Goal: Find specific page/section: Find specific page/section

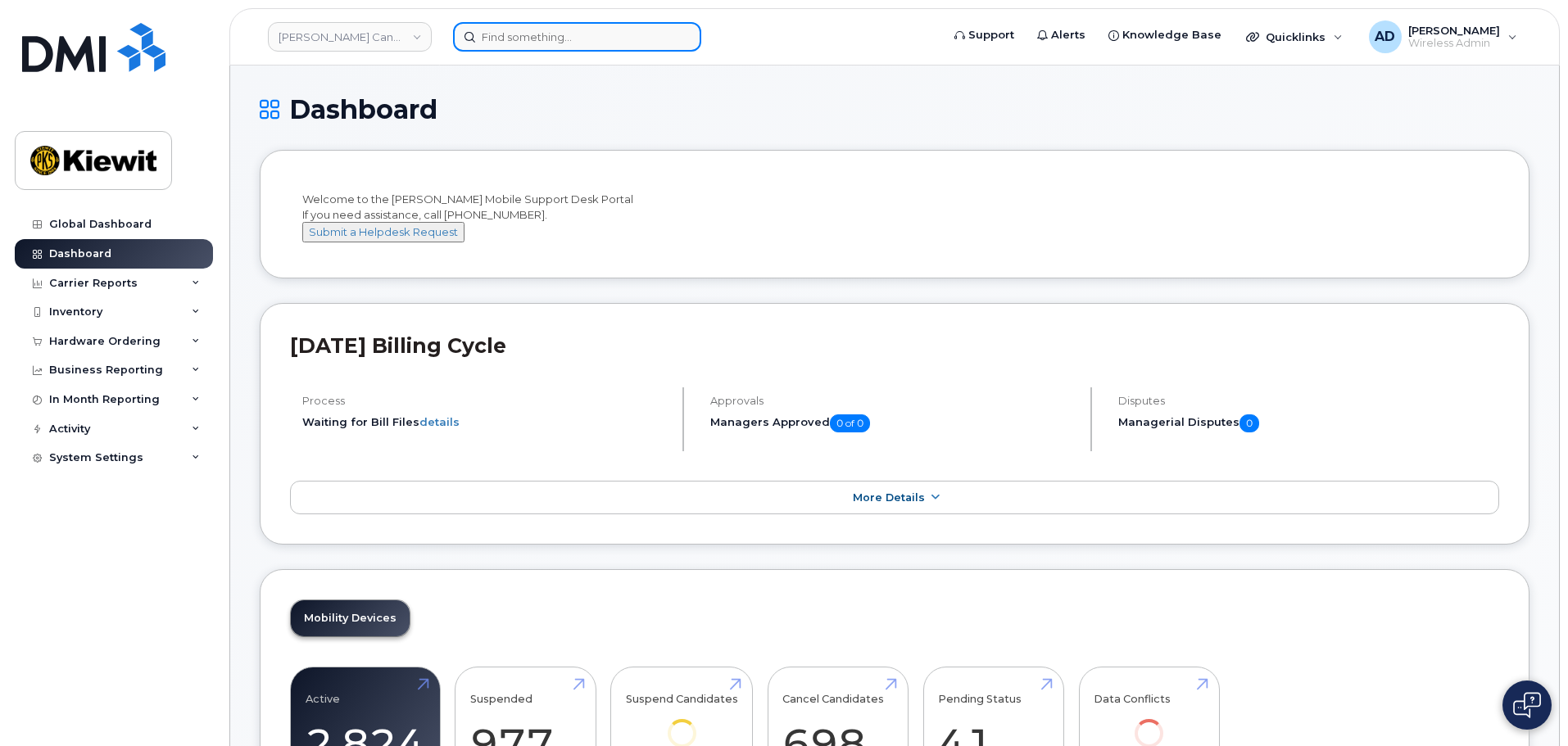
click at [592, 38] on input at bounding box center [578, 37] width 249 height 29
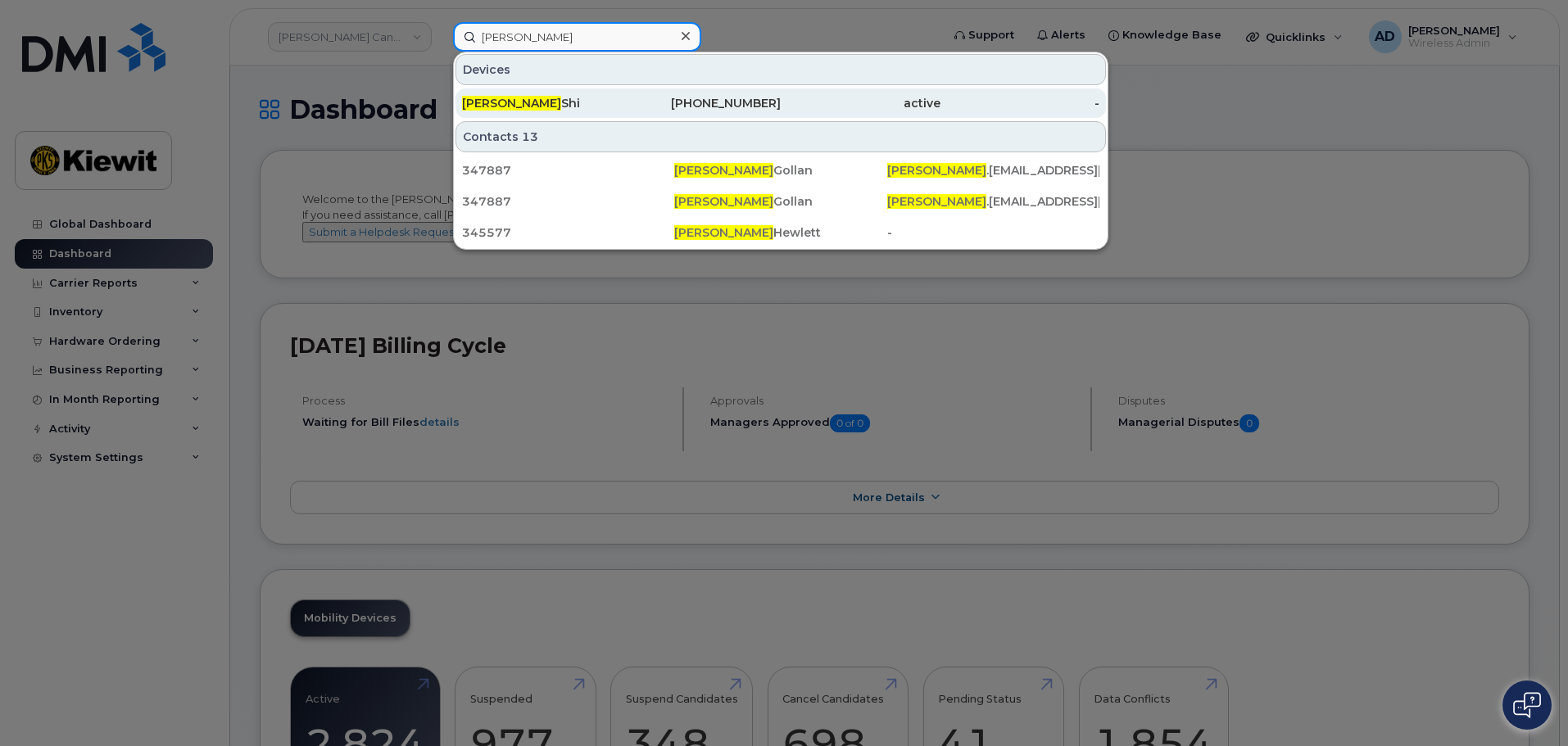
type input "[PERSON_NAME]"
click at [622, 93] on div "[PERSON_NAME]" at bounding box center [701, 103] width 160 height 29
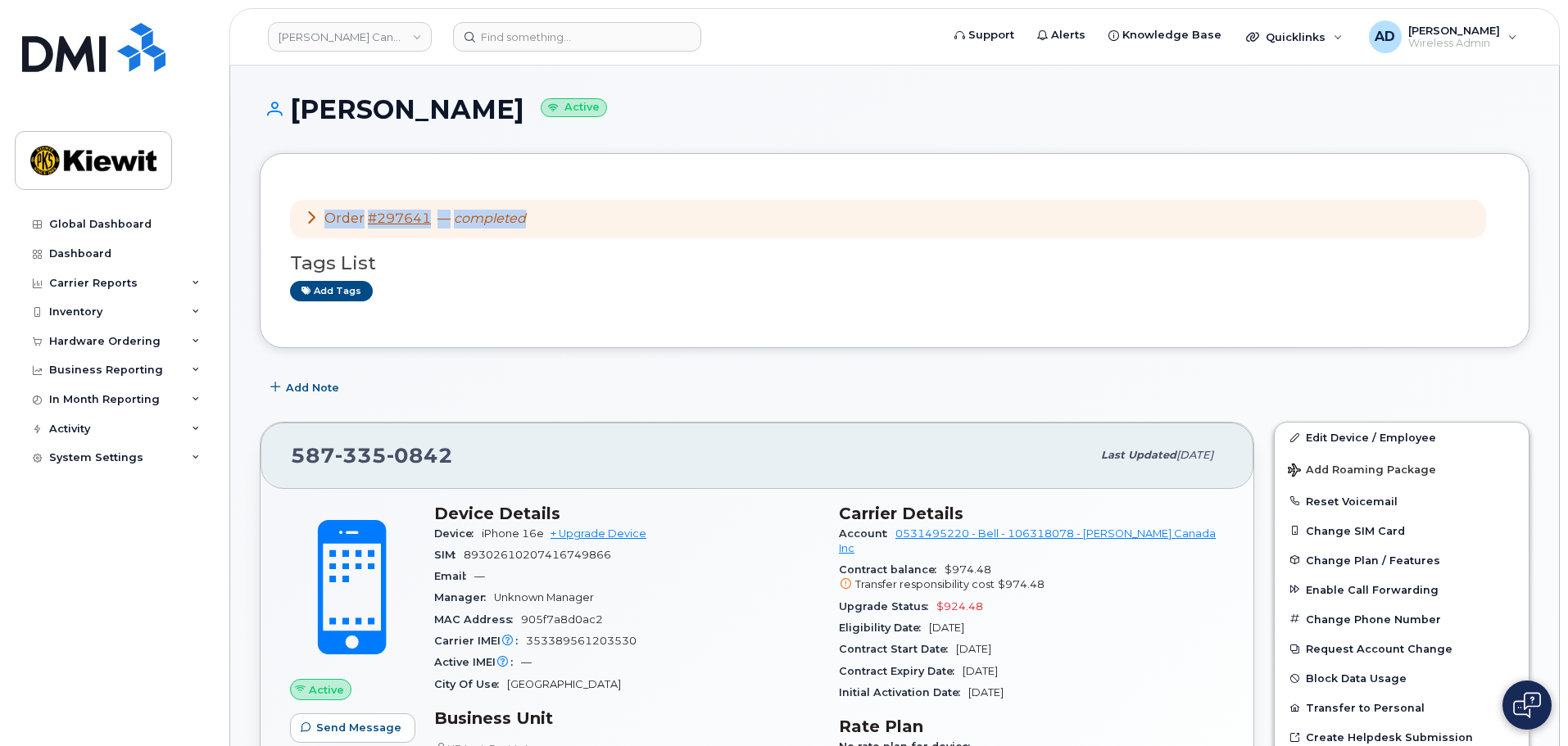
drag, startPoint x: 539, startPoint y: 223, endPoint x: 323, endPoint y: 224, distance: 216.0
click at [323, 224] on div "Order #297641 — completed" at bounding box center [888, 219] width 1196 height 38
copy div "Order #297641 — completed"
click at [311, 221] on icon at bounding box center [311, 217] width 13 height 13
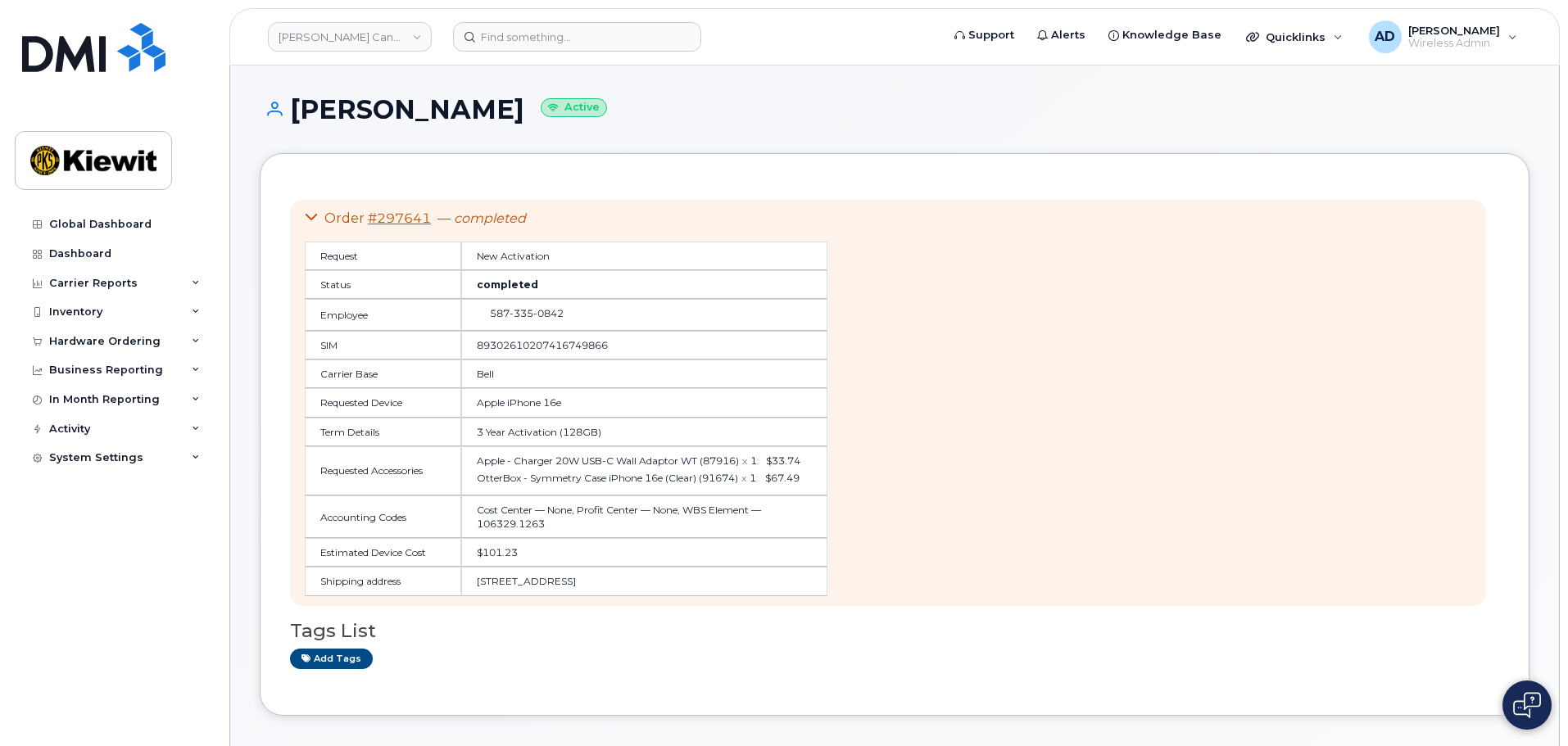
click at [311, 221] on icon at bounding box center [311, 217] width 13 height 13
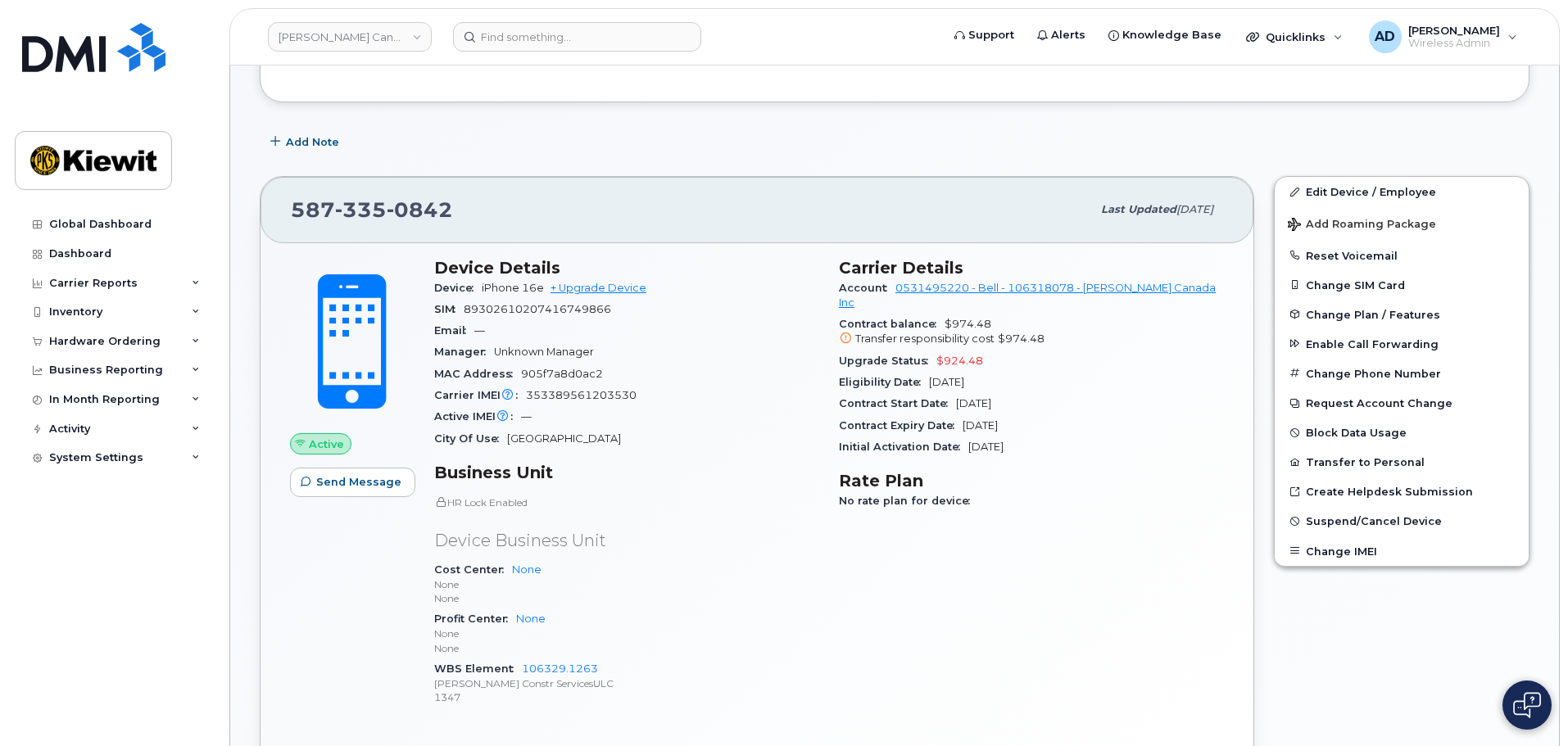
scroll to position [410, 0]
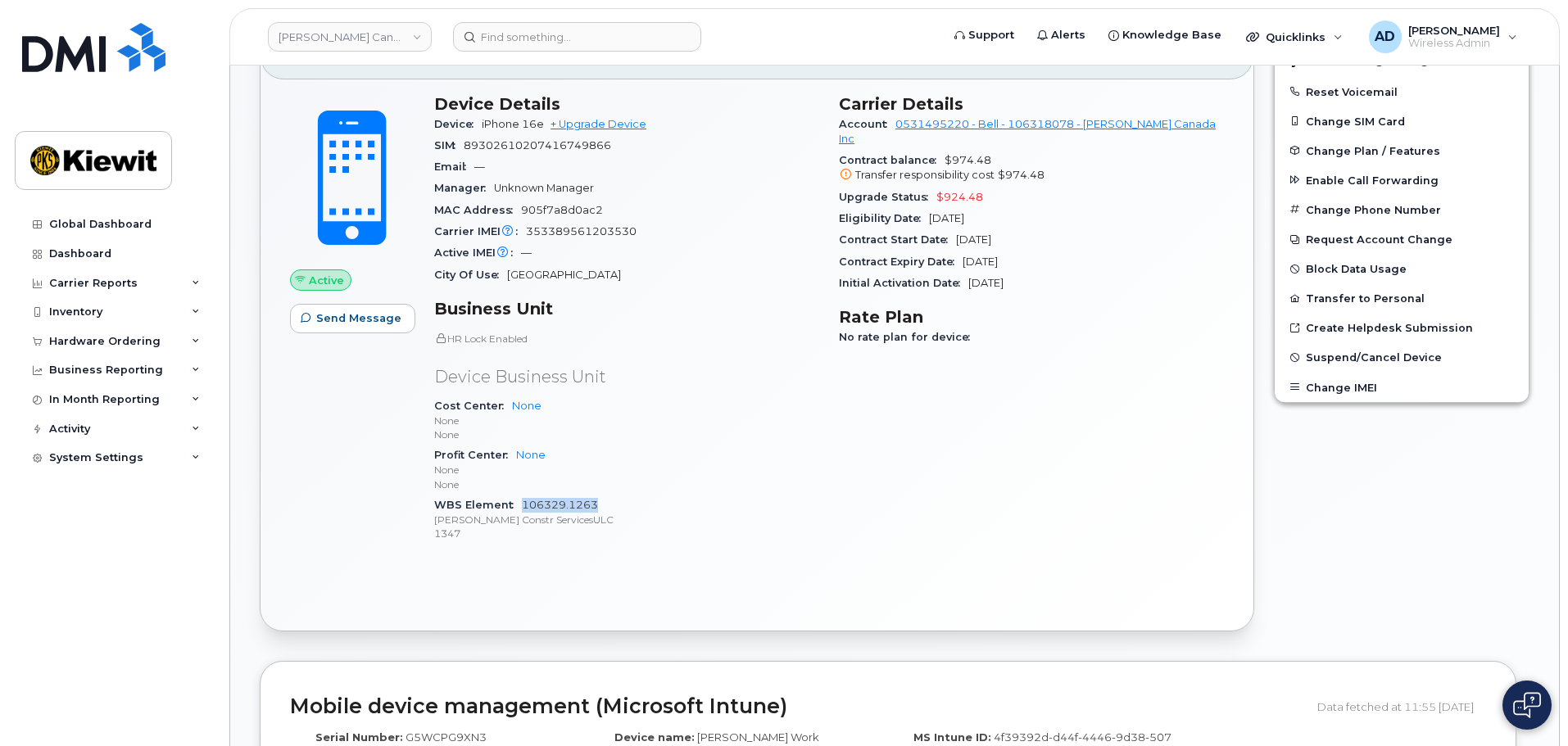
drag, startPoint x: 612, startPoint y: 503, endPoint x: 521, endPoint y: 504, distance: 91.0
click at [521, 504] on div "WBS Element 106329.1263 Kiewit Constr ServicesULC 1347" at bounding box center [626, 519] width 385 height 50
copy link "106329.1263"
click at [514, 37] on input at bounding box center [578, 37] width 249 height 29
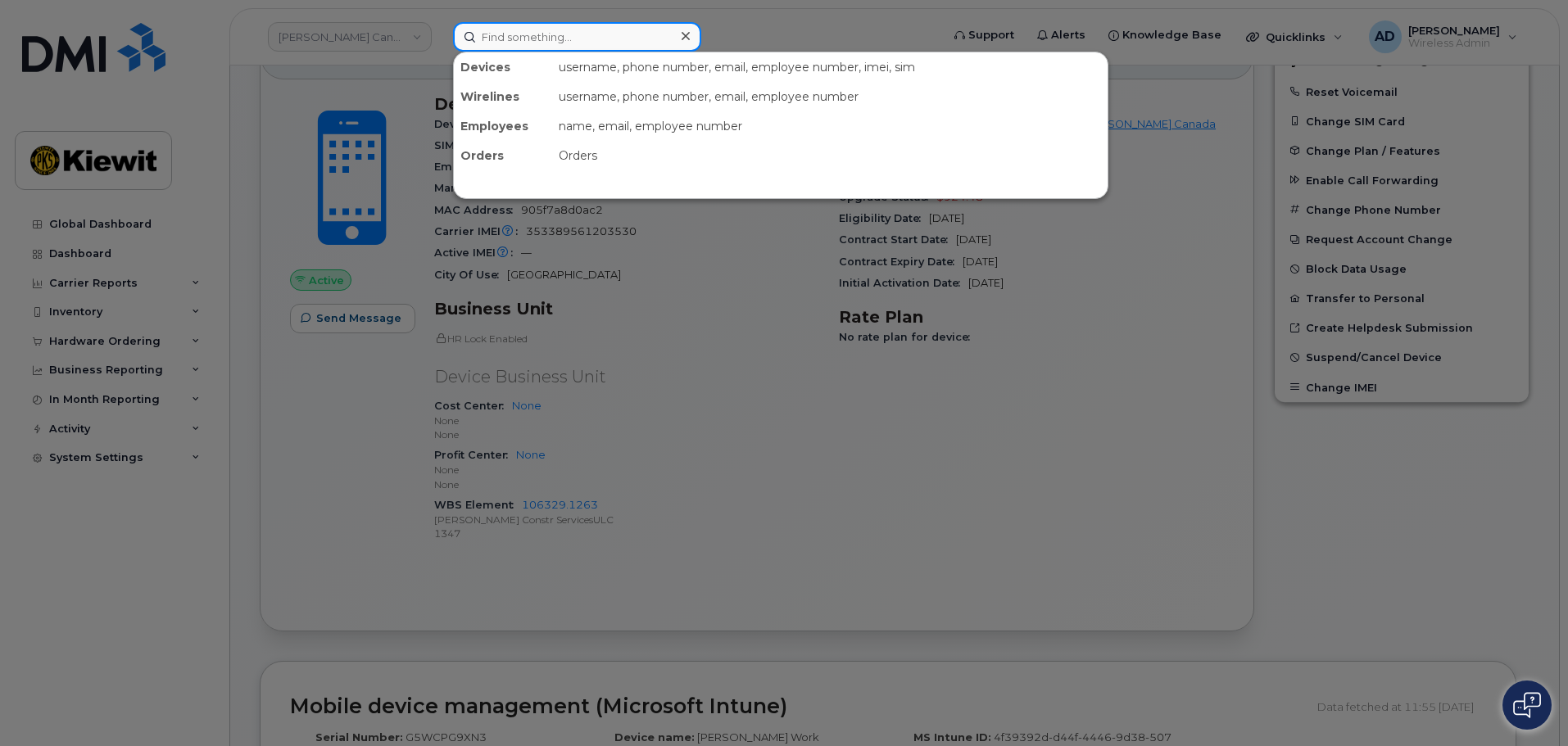
paste input "Yash Bodawala - New Line"
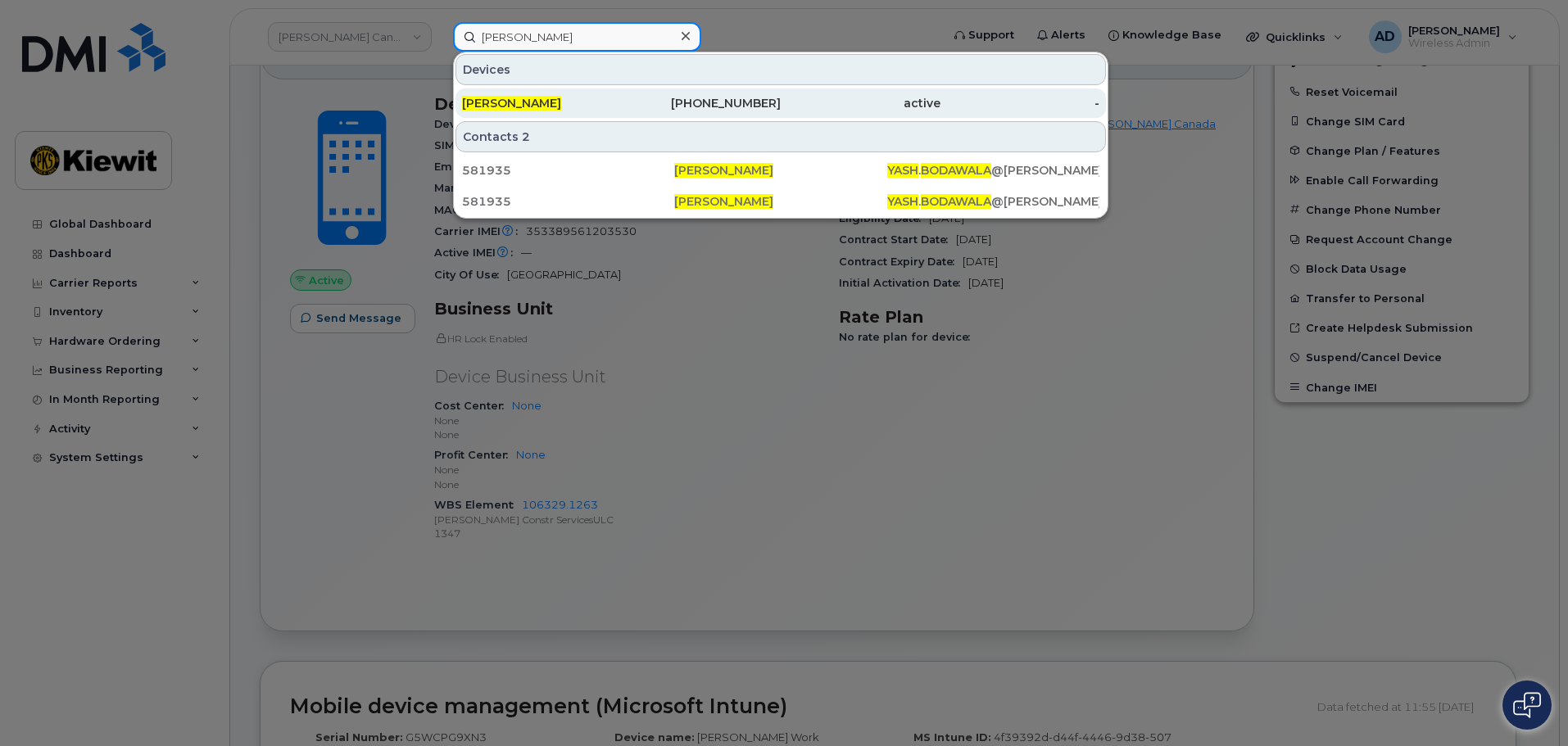
type input "Yash Bodawala"
drag, startPoint x: 651, startPoint y: 99, endPoint x: 621, endPoint y: 117, distance: 35.0
click at [651, 99] on div "780-232-9698" at bounding box center [701, 103] width 160 height 16
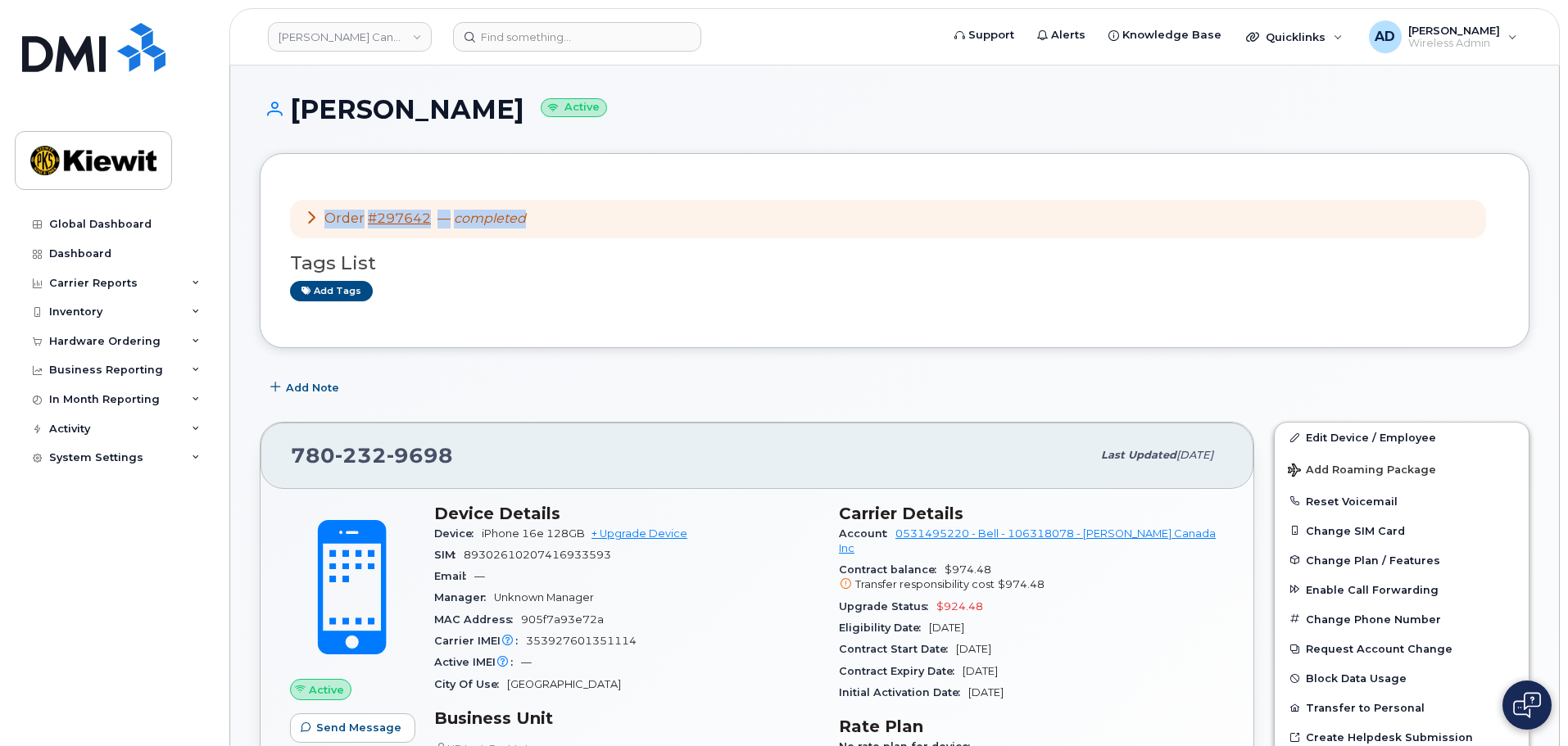
drag, startPoint x: 541, startPoint y: 216, endPoint x: 325, endPoint y: 220, distance: 216.0
click at [325, 220] on div "Order #297642 — completed" at bounding box center [888, 219] width 1196 height 38
copy div "Order #297642 — completed"
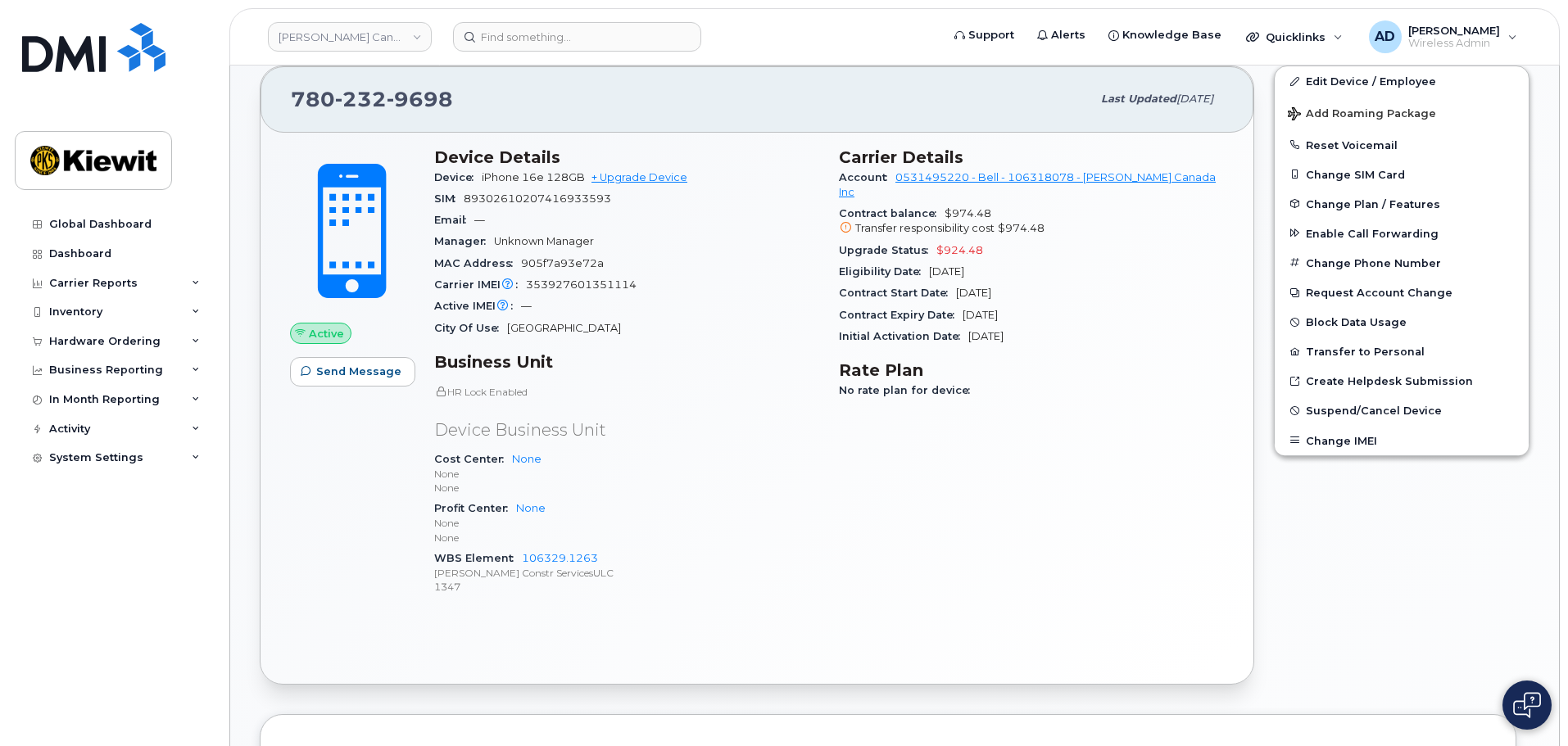
scroll to position [410, 0]
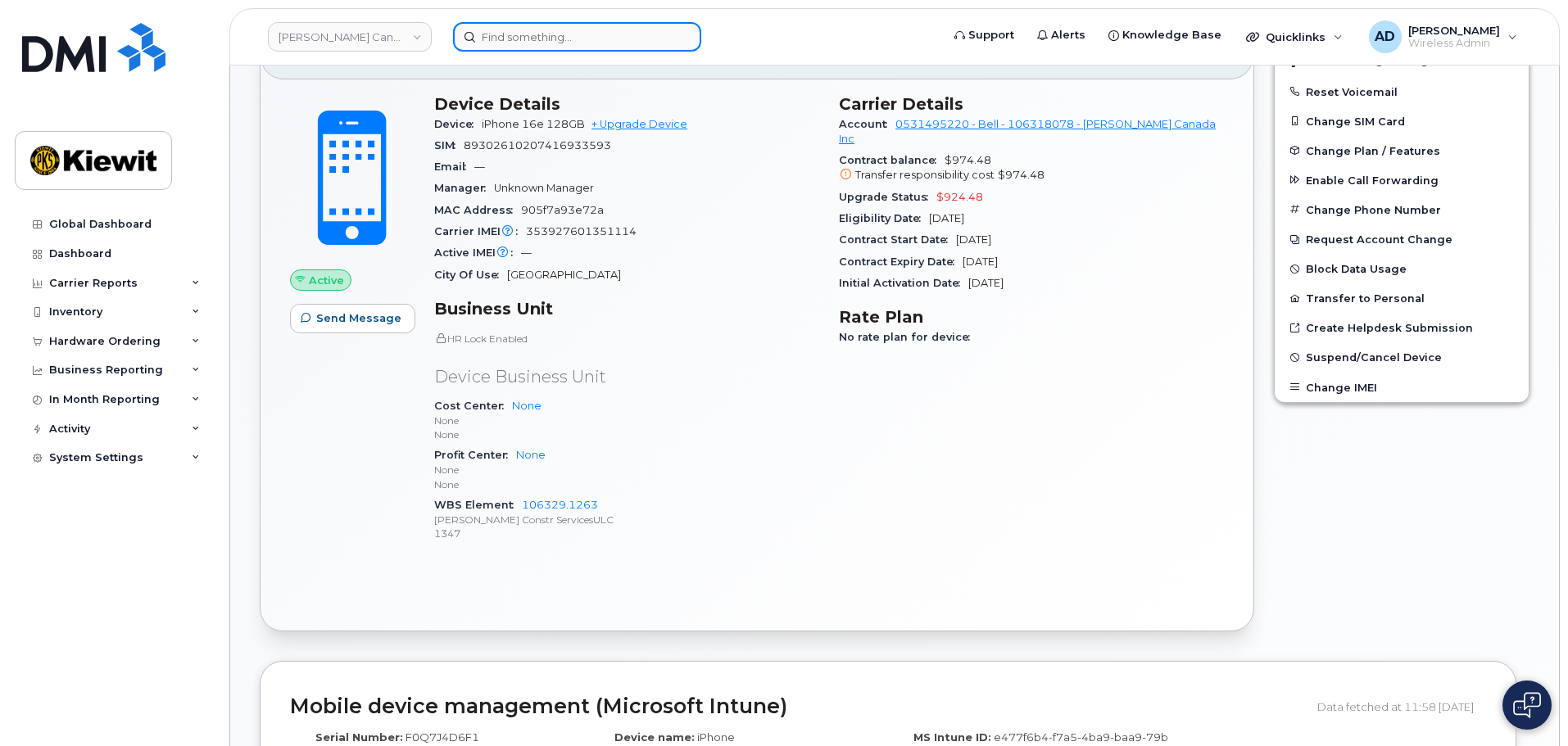
click at [538, 38] on input at bounding box center [578, 37] width 249 height 29
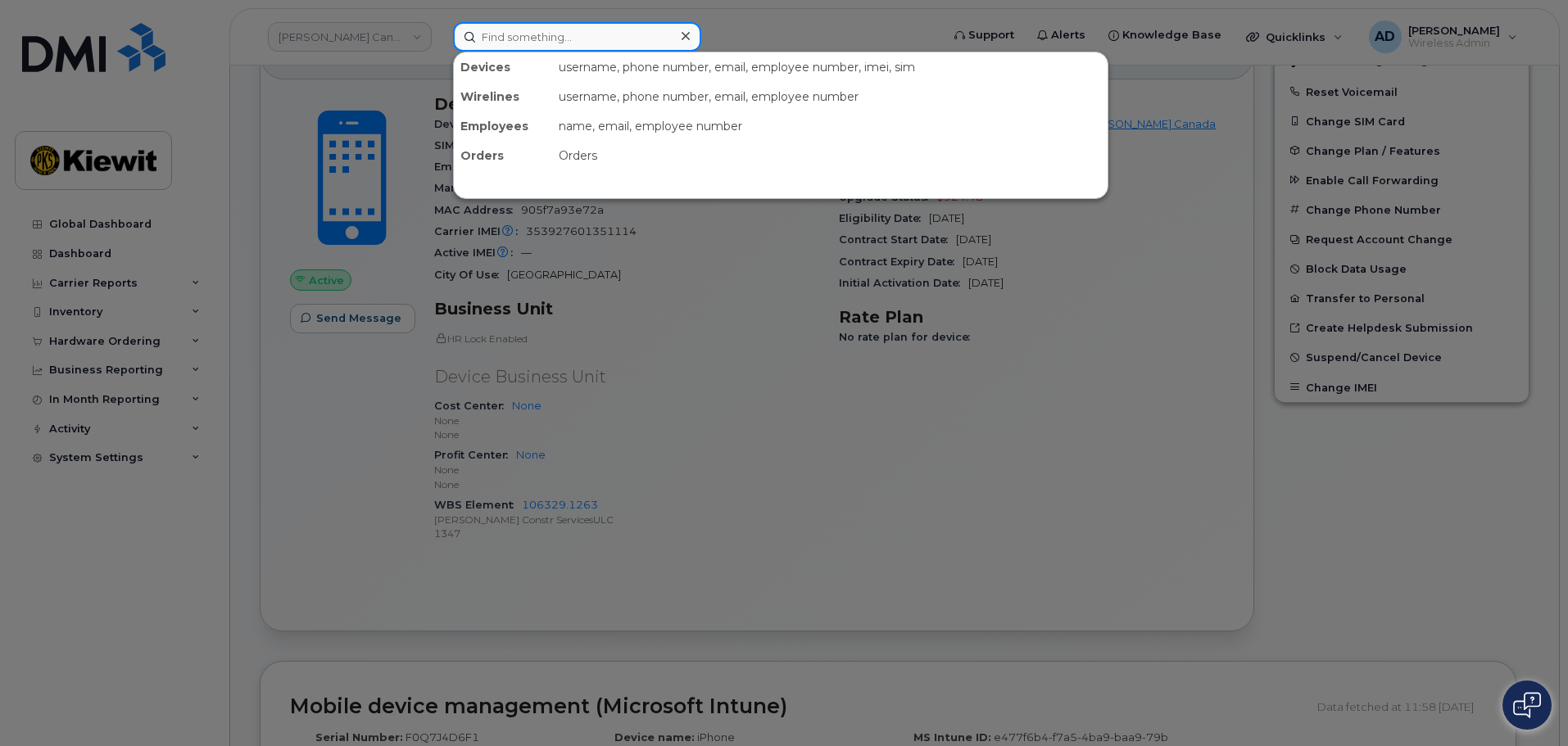
paste input "Kevin Arsenault Richard - Line Upgrade"
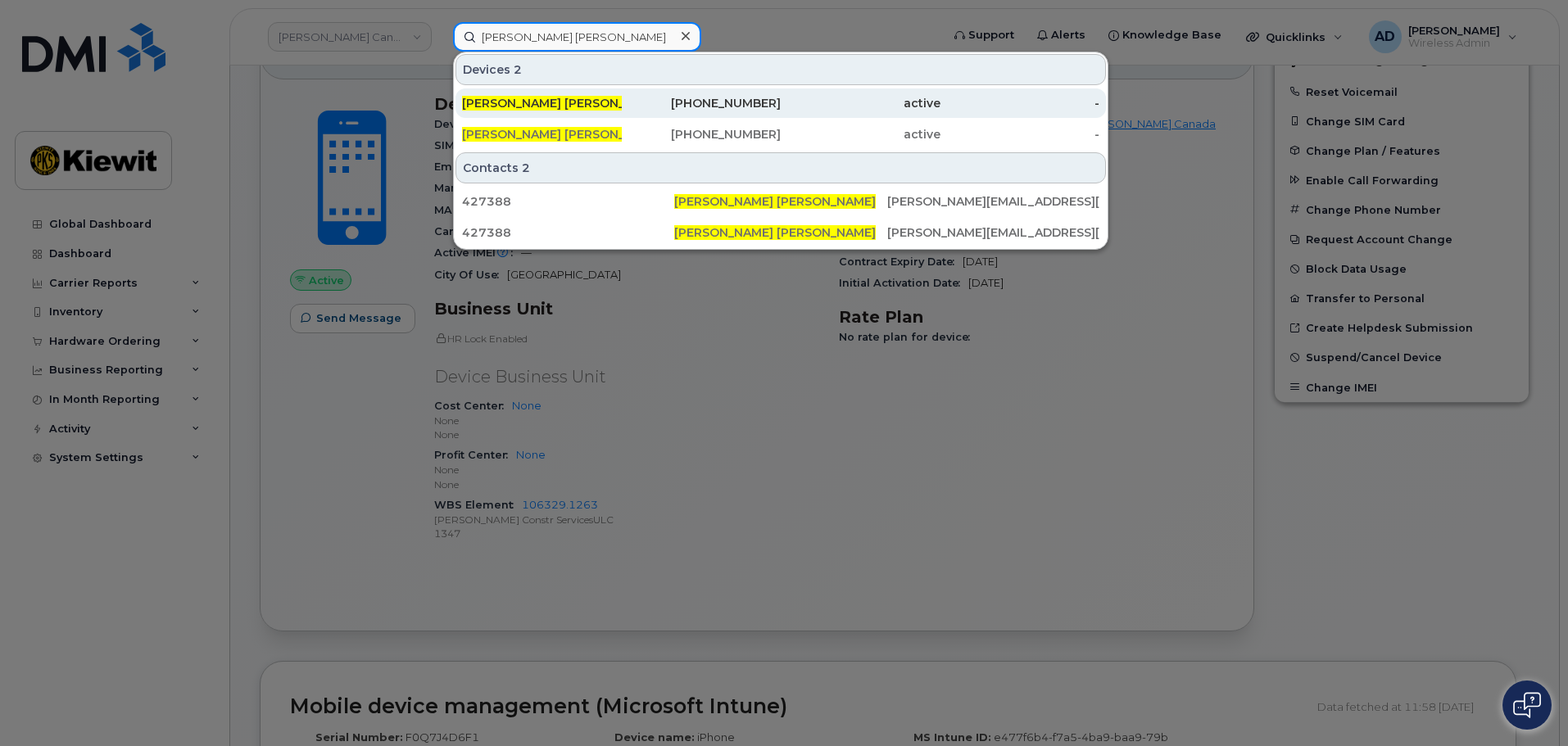
type input "Kevin Arsenault Richard"
click at [623, 105] on div "587-334-5270" at bounding box center [701, 103] width 160 height 16
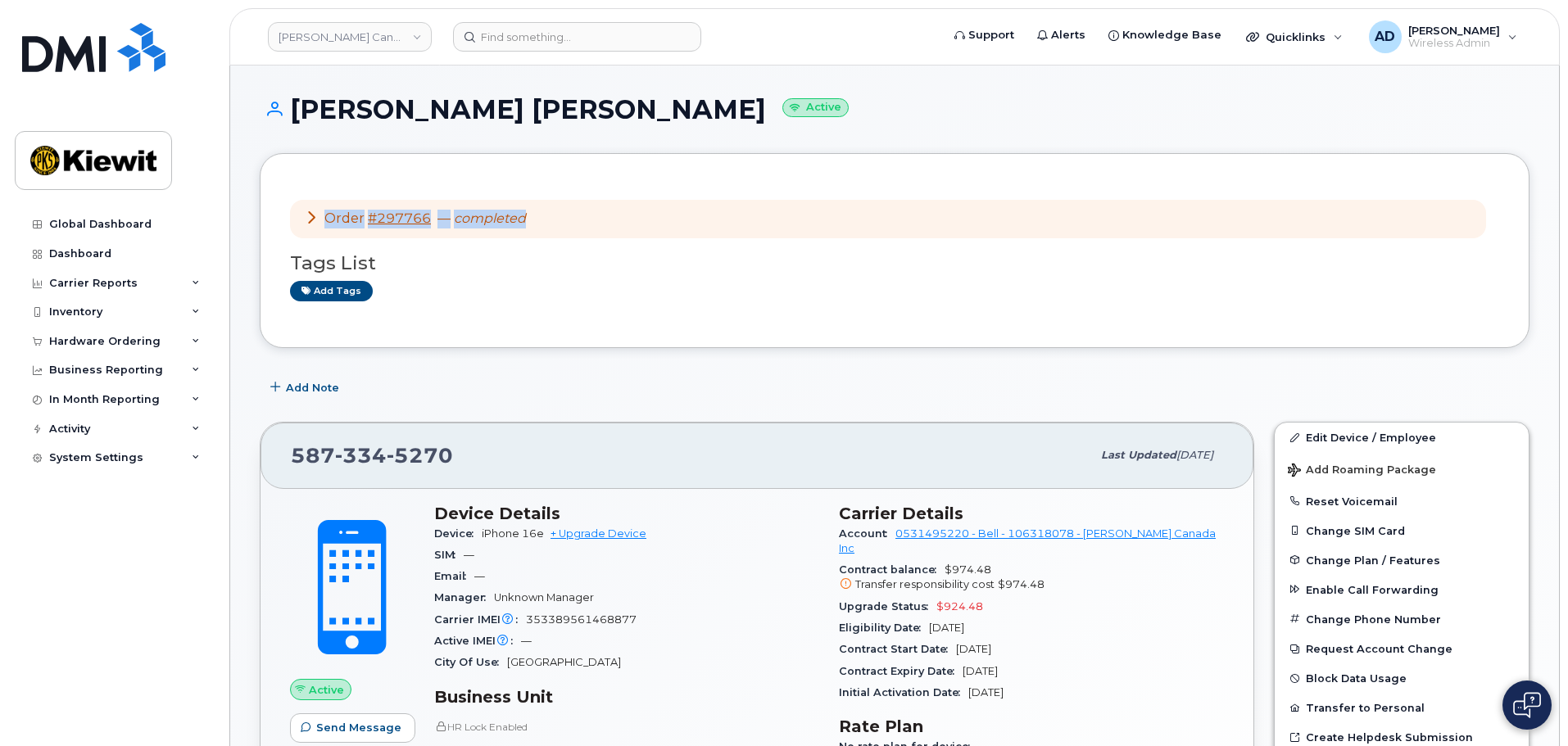
drag, startPoint x: 541, startPoint y: 217, endPoint x: 326, endPoint y: 217, distance: 215.0
click at [326, 217] on div "Order #297766 — completed" at bounding box center [888, 219] width 1196 height 38
copy div "Order #297766 — completed"
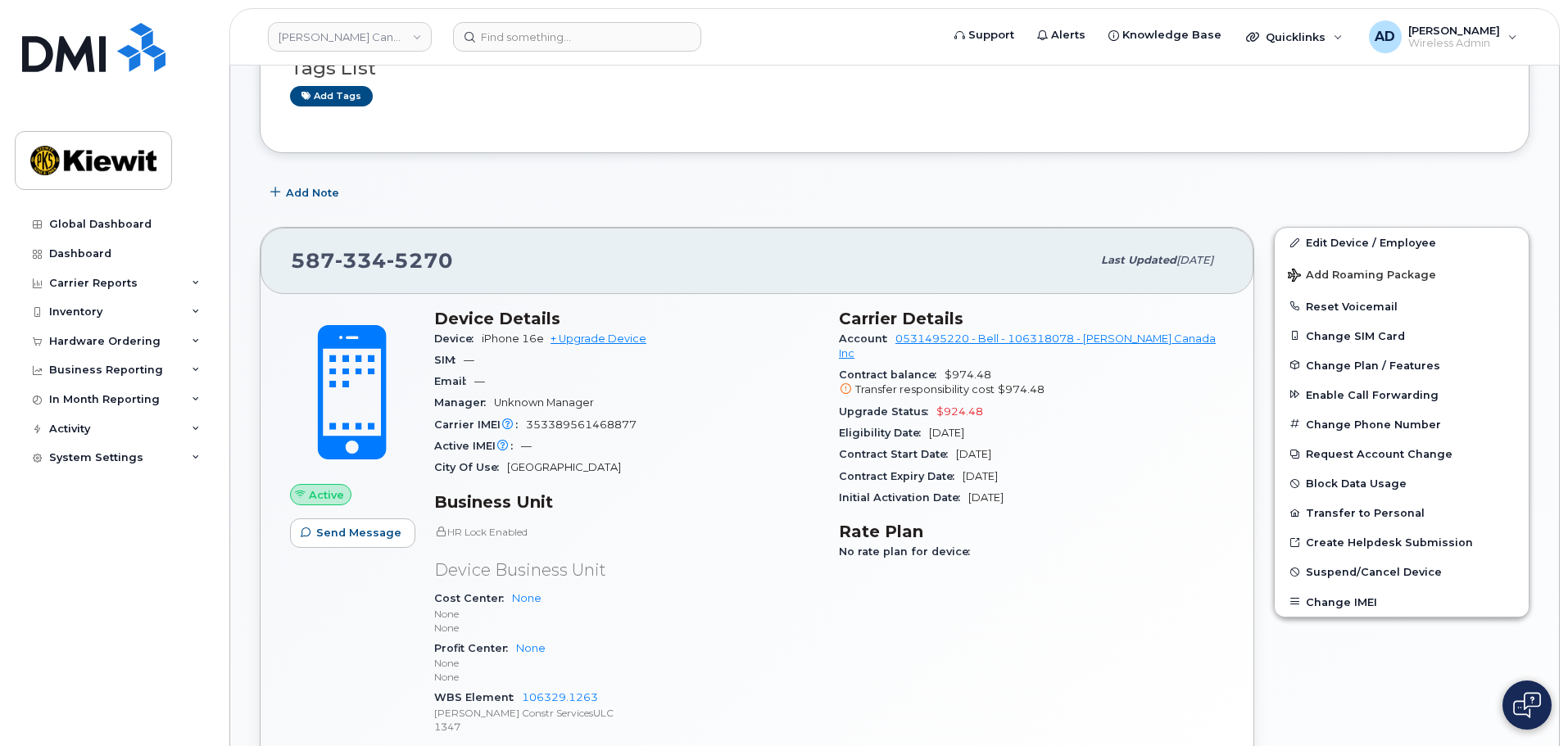
scroll to position [164, 0]
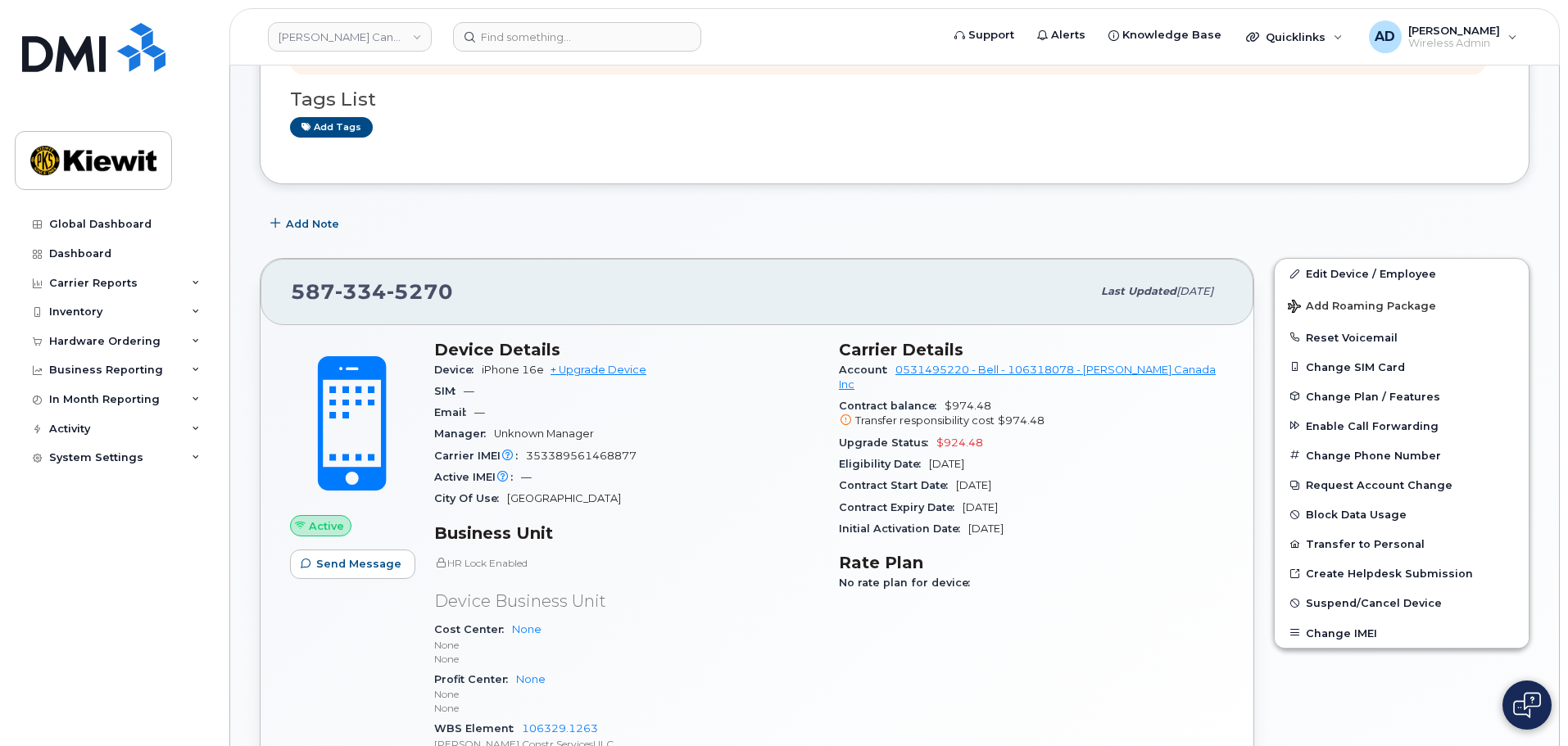
click at [1518, 706] on img at bounding box center [1527, 705] width 27 height 27
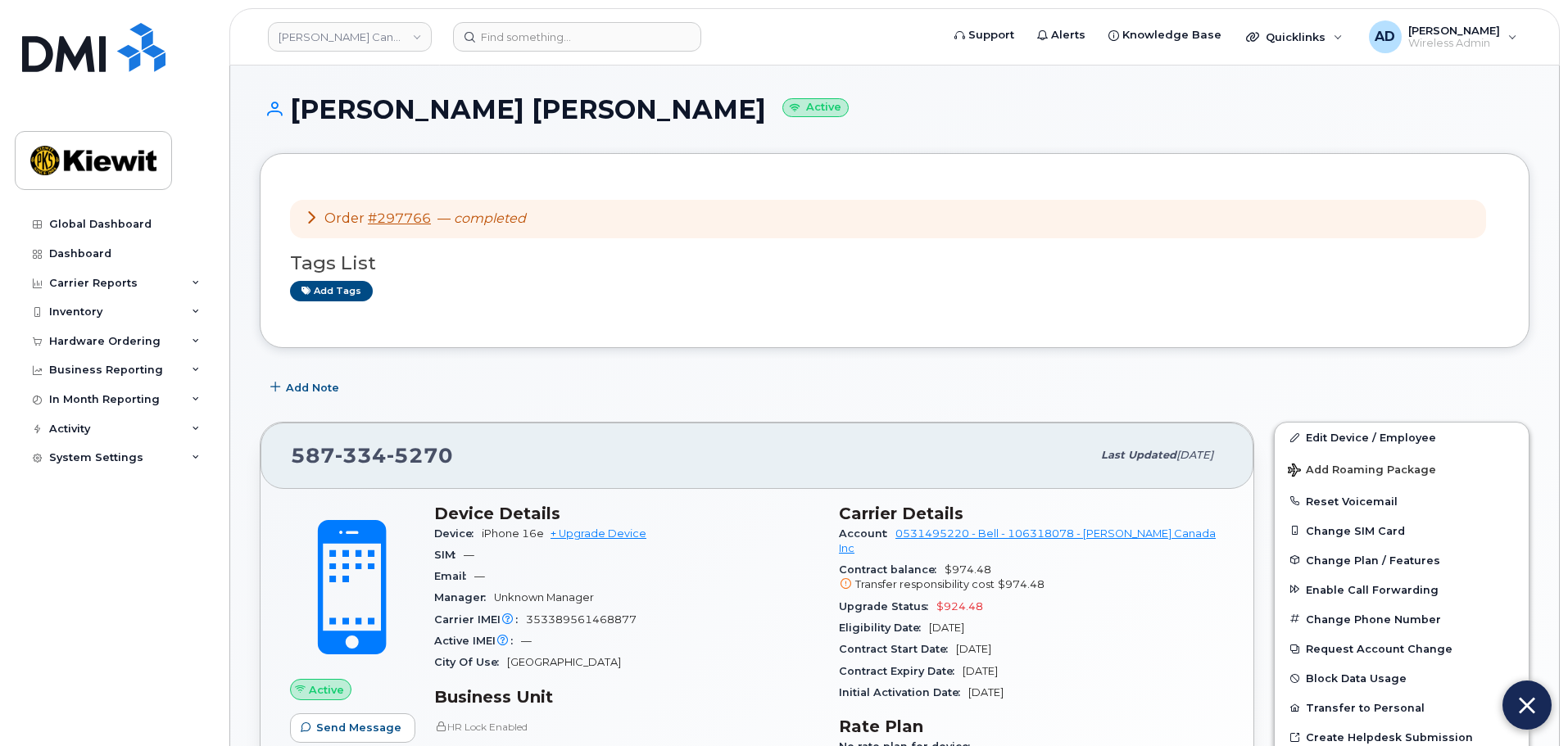
drag, startPoint x: 310, startPoint y: 229, endPoint x: 314, endPoint y: 220, distance: 9.8
click at [310, 226] on div "Order #297766 — completed" at bounding box center [888, 219] width 1196 height 38
click at [312, 216] on icon at bounding box center [311, 217] width 13 height 13
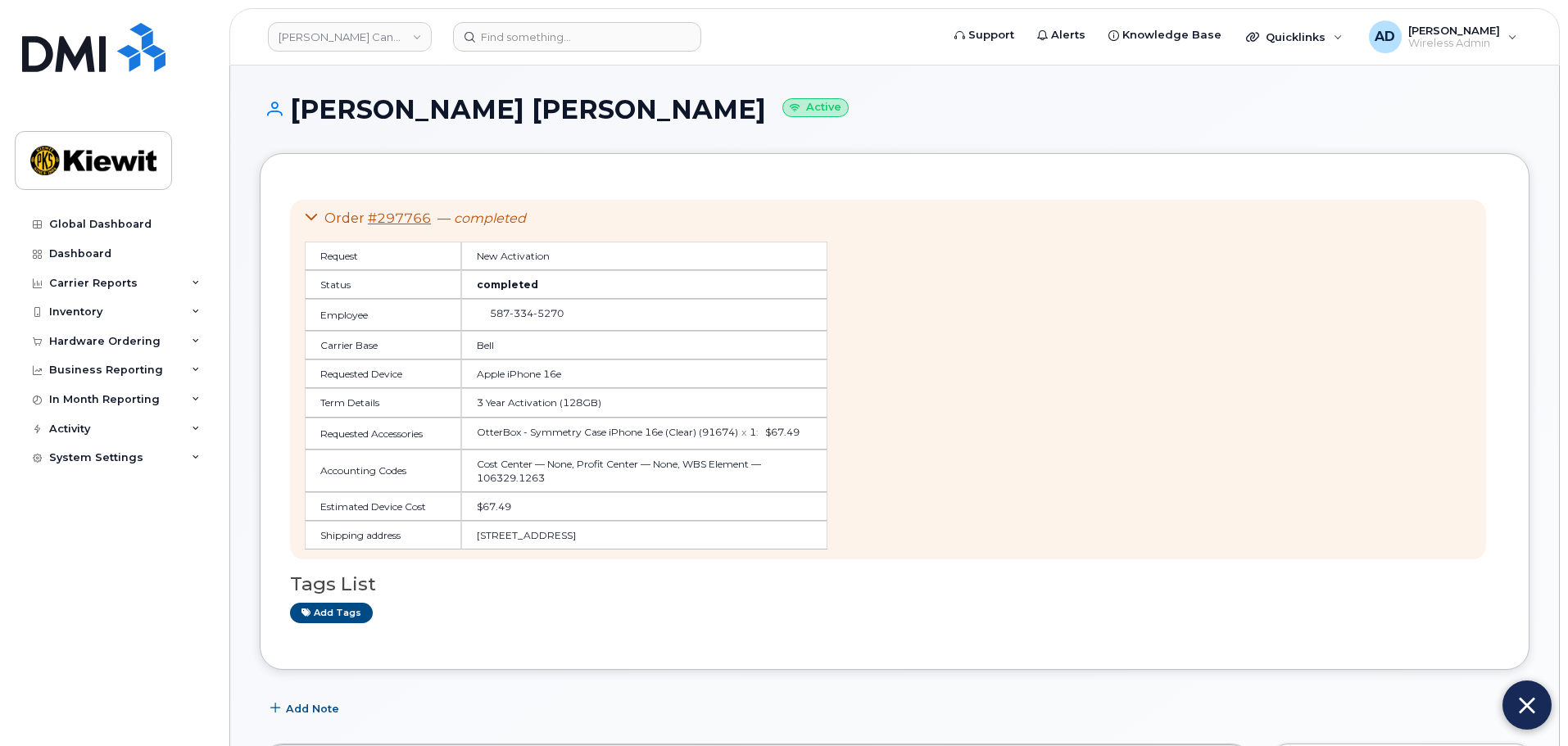
click at [874, 629] on div "Order #297766 — completed Request New Activation Status completed Employee 587 …" at bounding box center [894, 411] width 1210 height 456
click at [1531, 710] on img at bounding box center [1528, 706] width 16 height 27
click at [1531, 710] on img at bounding box center [1527, 705] width 27 height 27
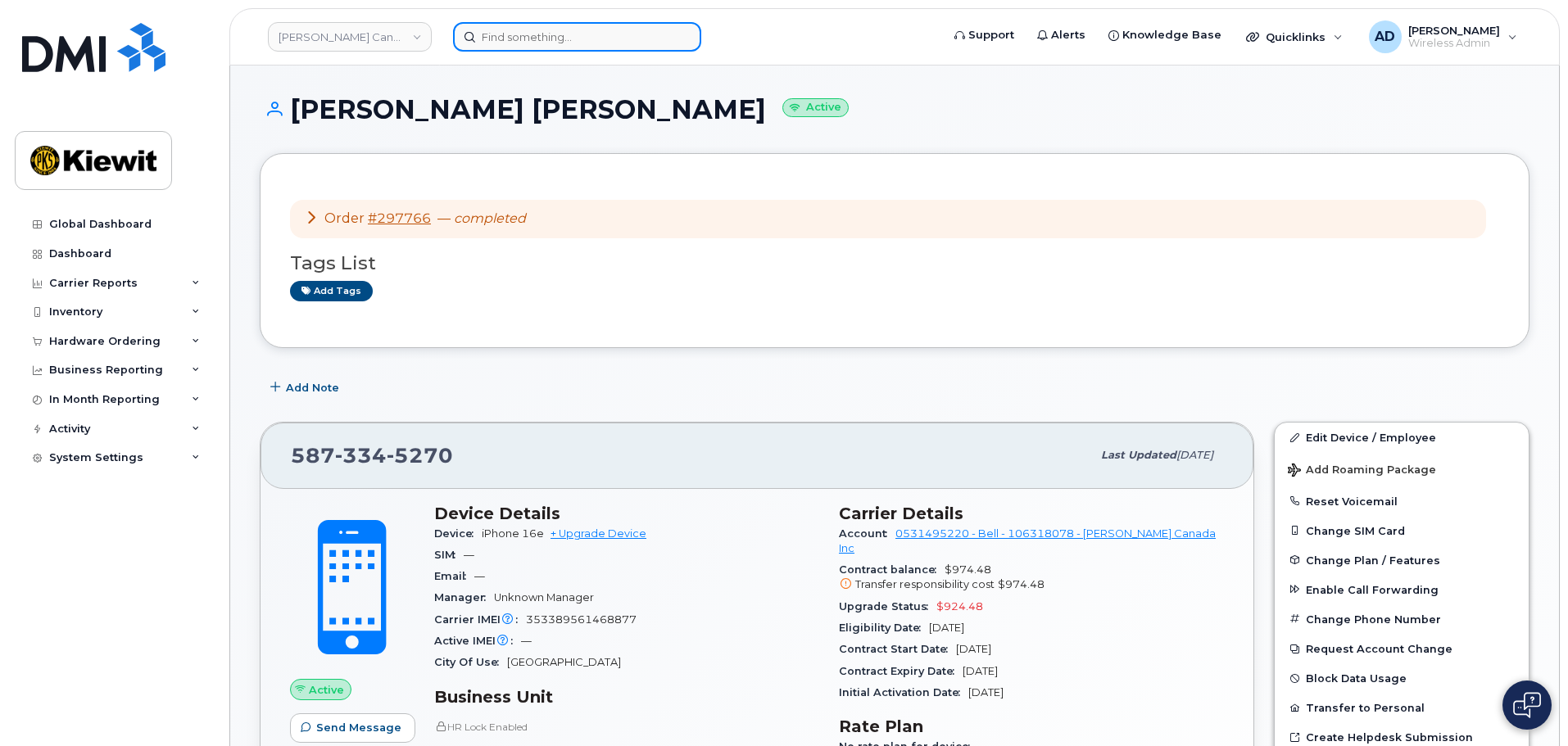
click at [546, 37] on input at bounding box center [578, 37] width 249 height 29
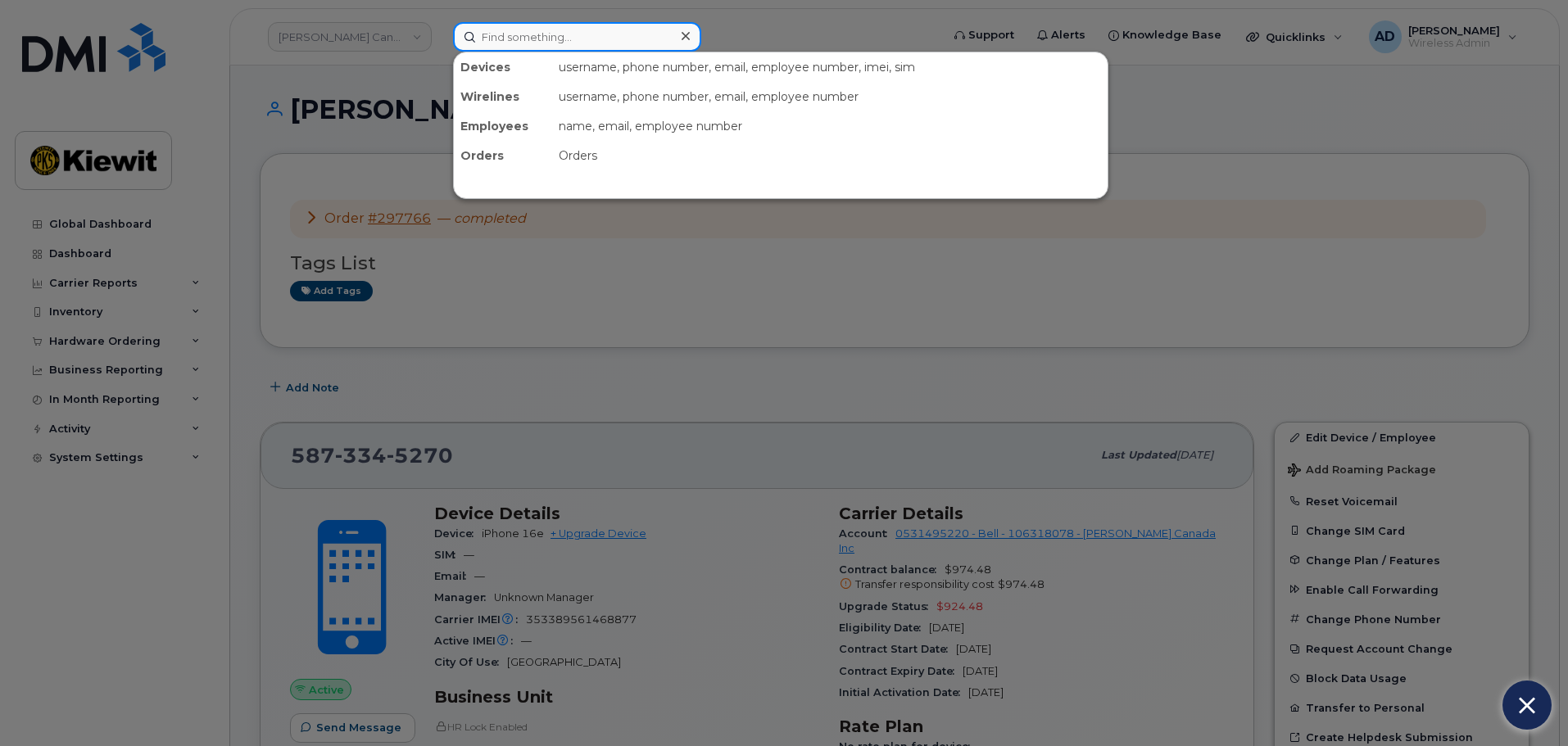
paste input "[PERSON_NAME] - New Line"
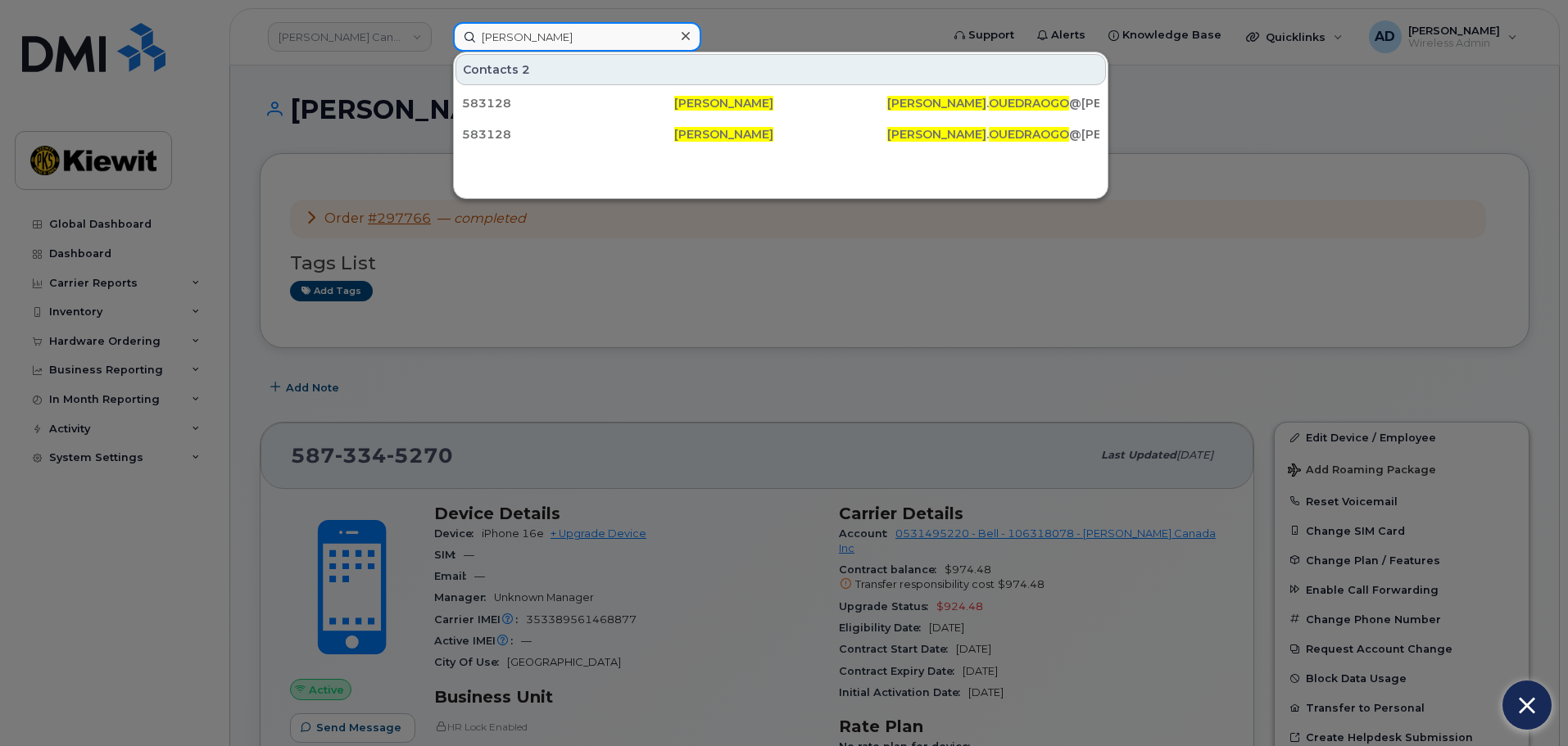
type input "[PERSON_NAME]"
